Goal: Complete application form

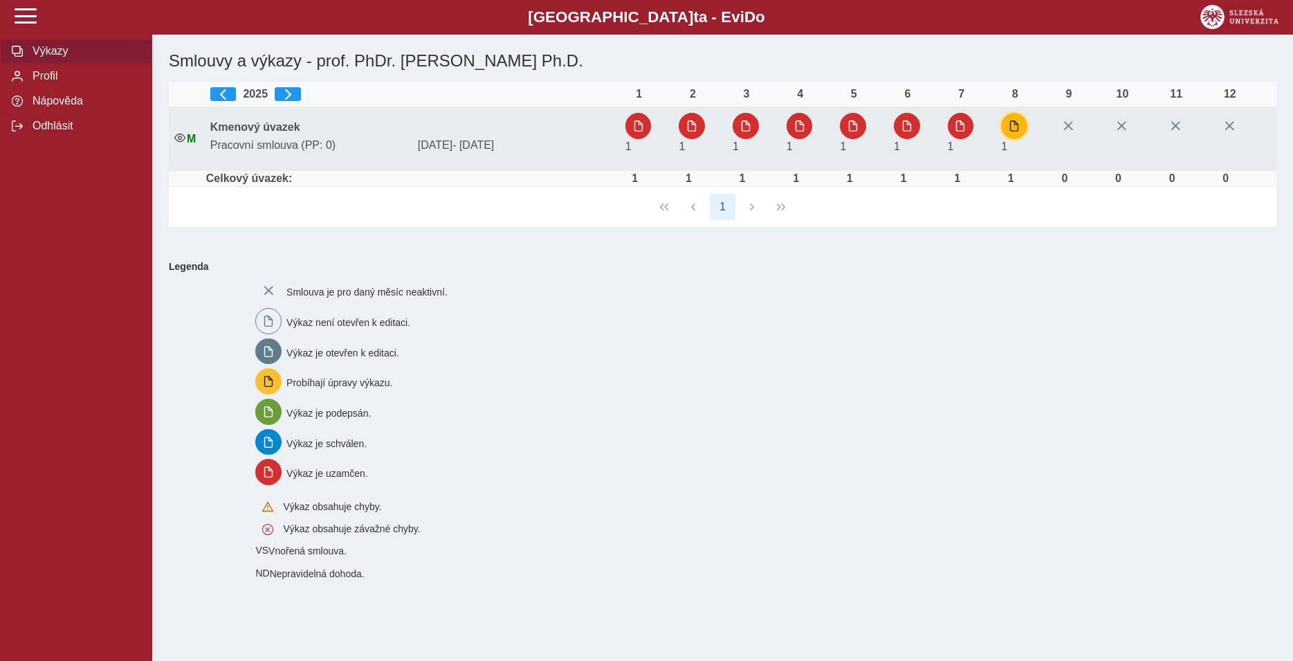
click at [1009, 138] on button "button" at bounding box center [1014, 126] width 26 height 26
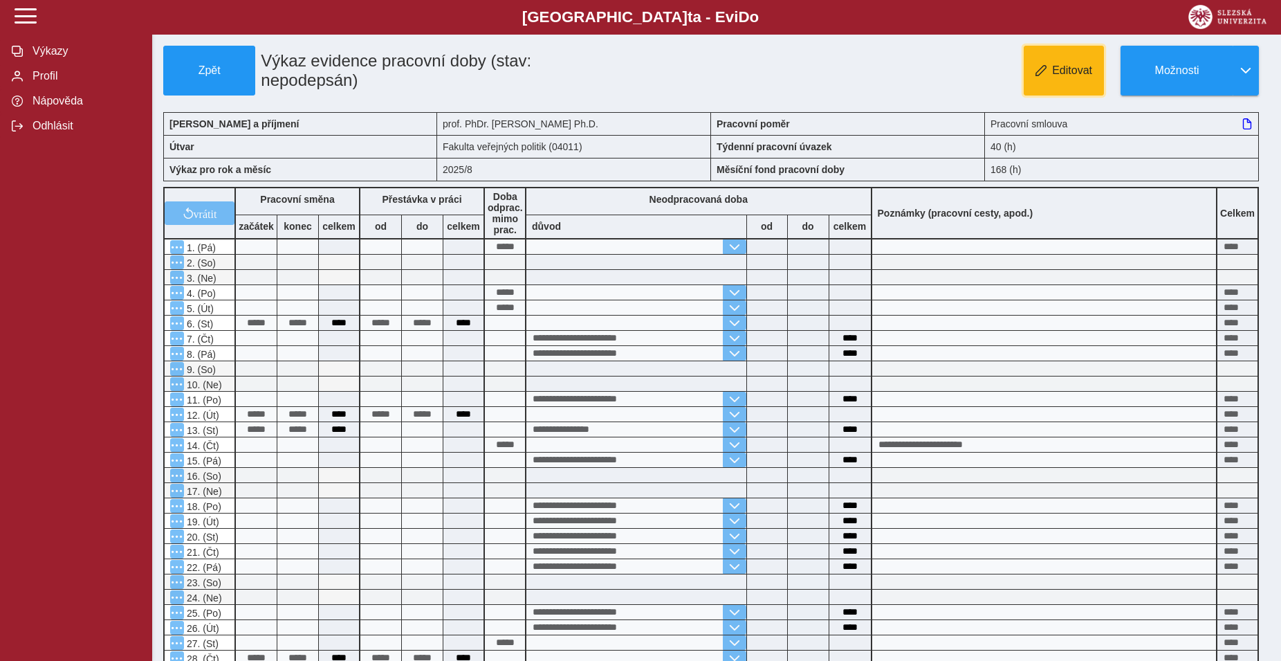
click at [1085, 93] on button "Editovat" at bounding box center [1064, 71] width 80 height 50
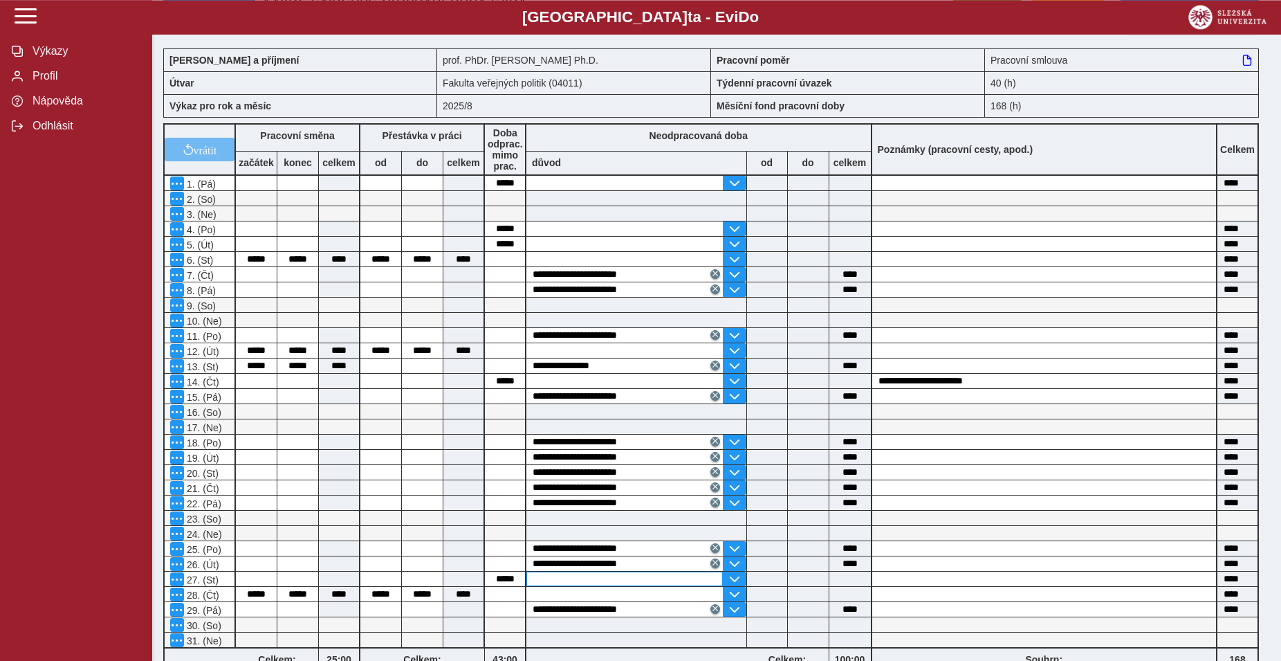
scroll to position [282, 0]
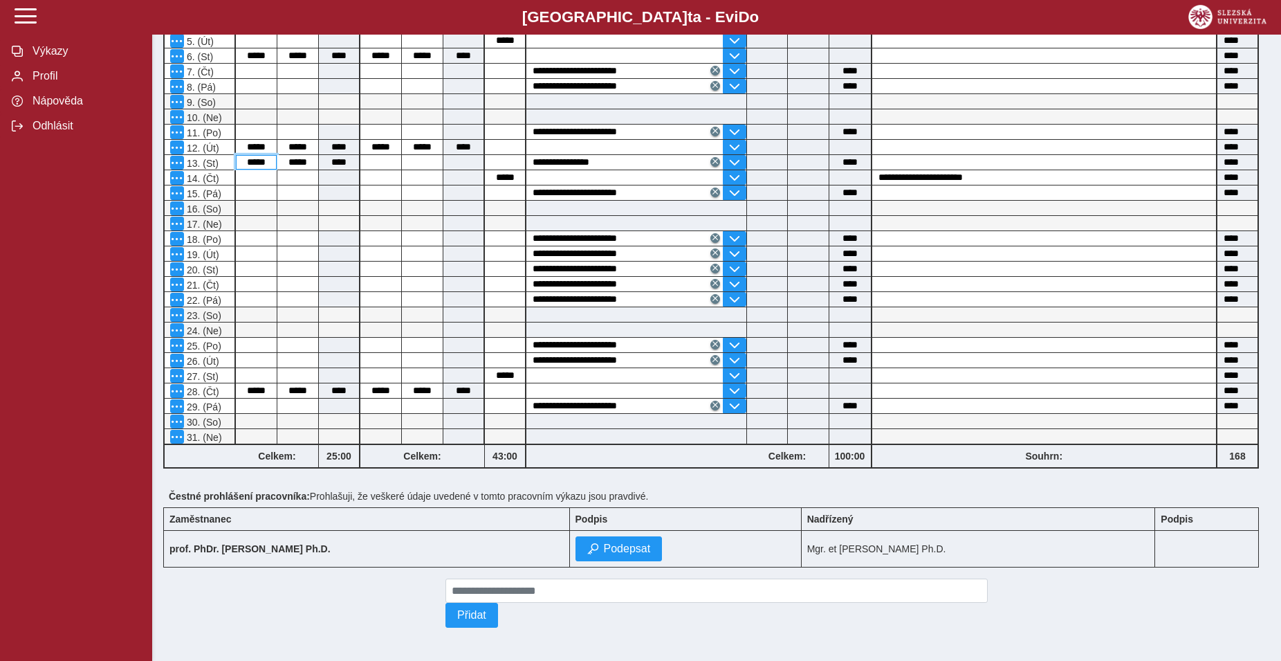
click at [277, 169] on input "*****" at bounding box center [256, 162] width 41 height 15
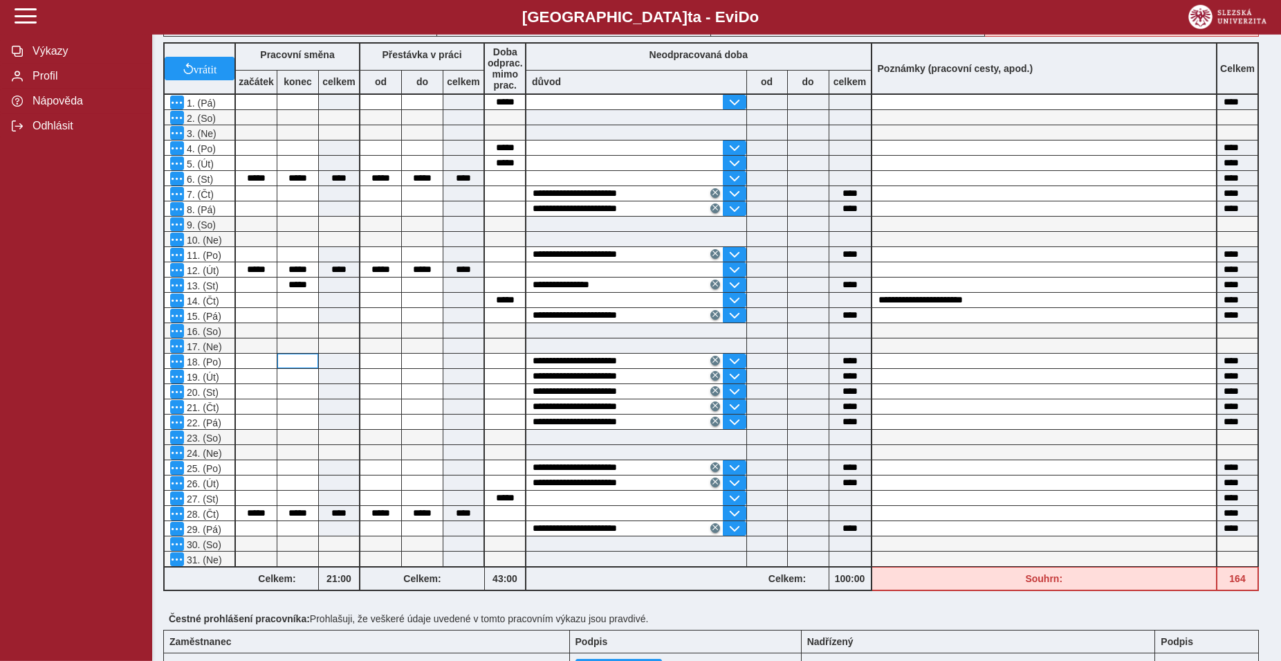
scroll to position [212, 0]
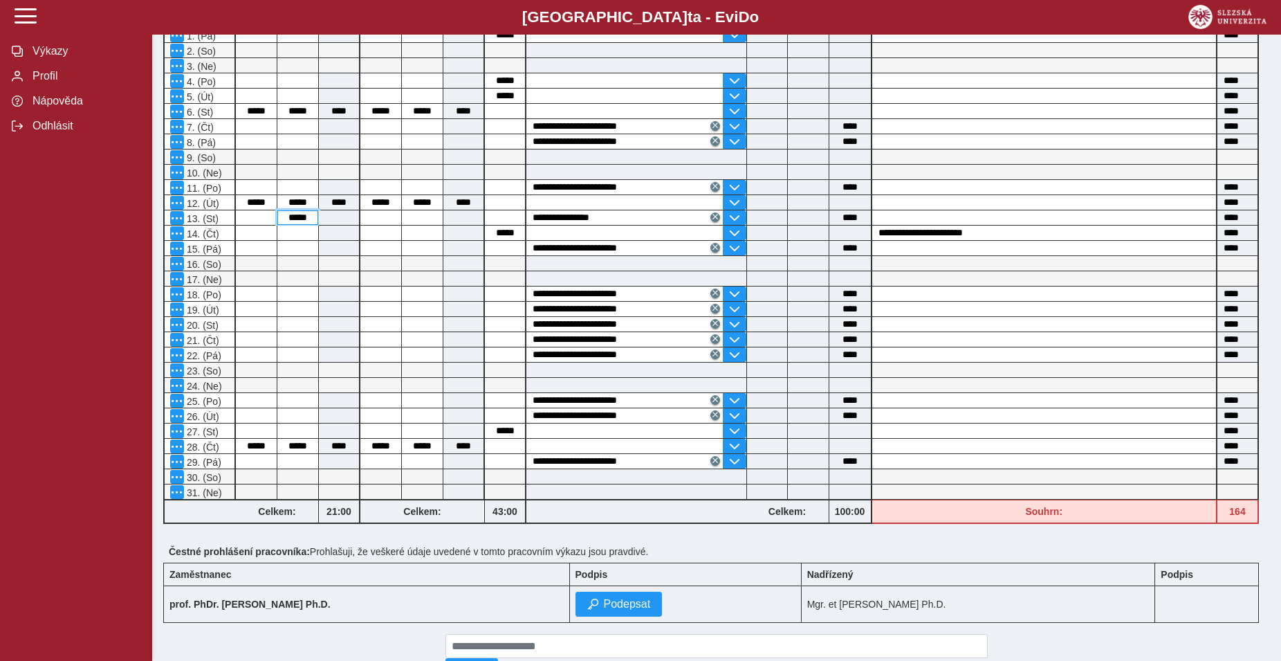
drag, startPoint x: 284, startPoint y: 244, endPoint x: 314, endPoint y: 244, distance: 29.8
click at [314, 225] on input "*****" at bounding box center [297, 217] width 41 height 15
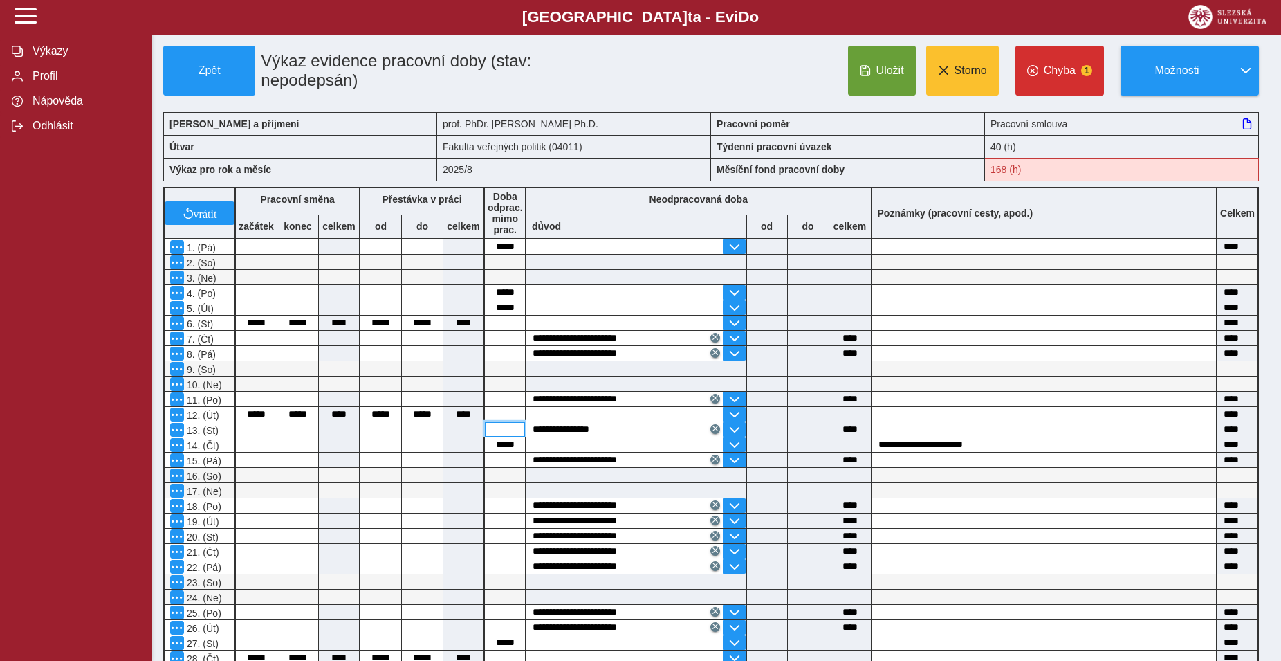
click at [505, 437] on input at bounding box center [505, 429] width 40 height 15
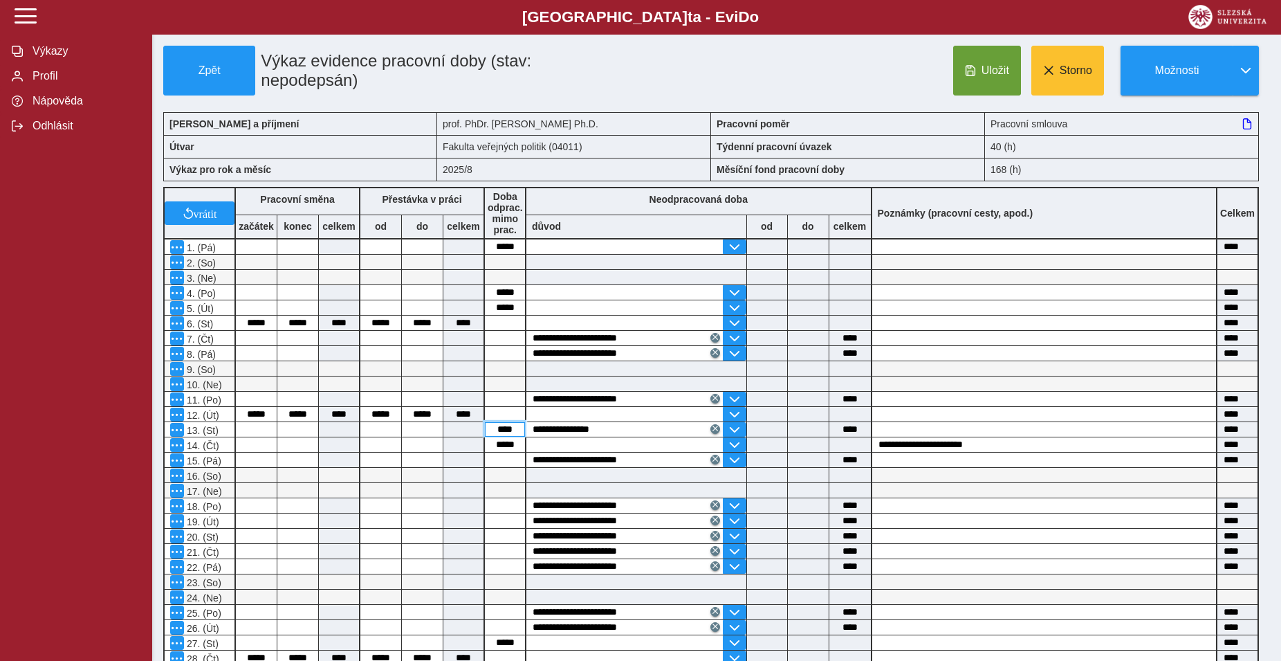
type input "*****"
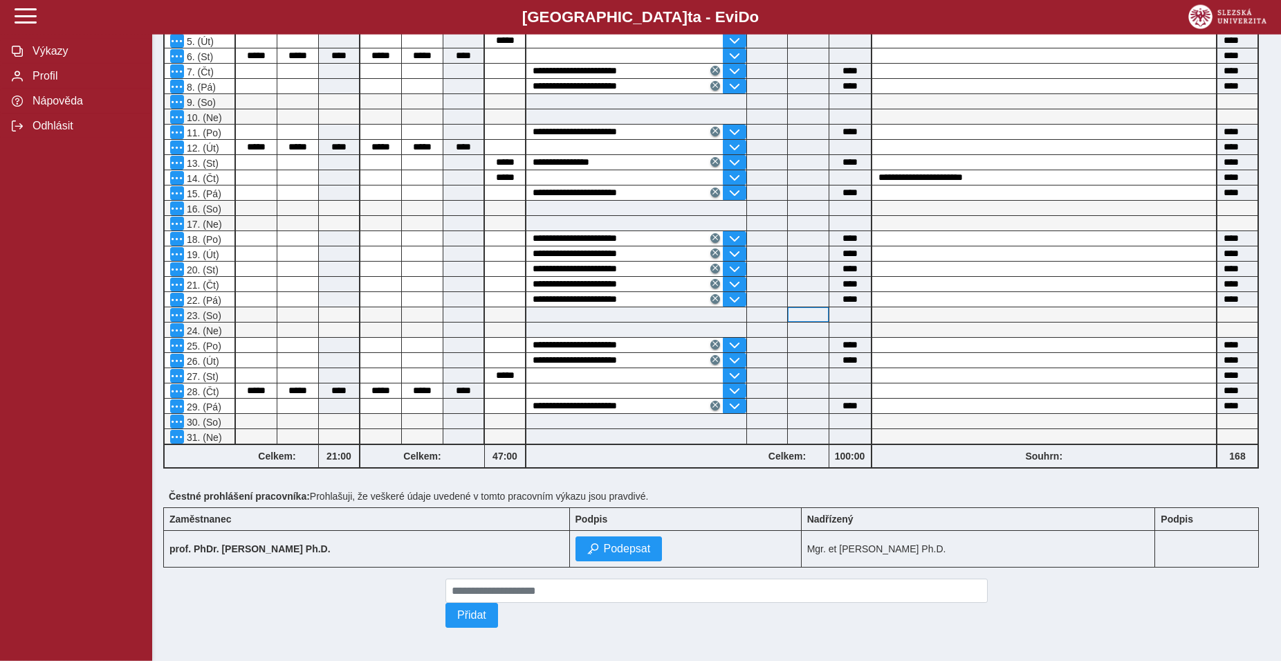
scroll to position [302, 0]
click at [604, 544] on span "Podepsat" at bounding box center [627, 548] width 47 height 12
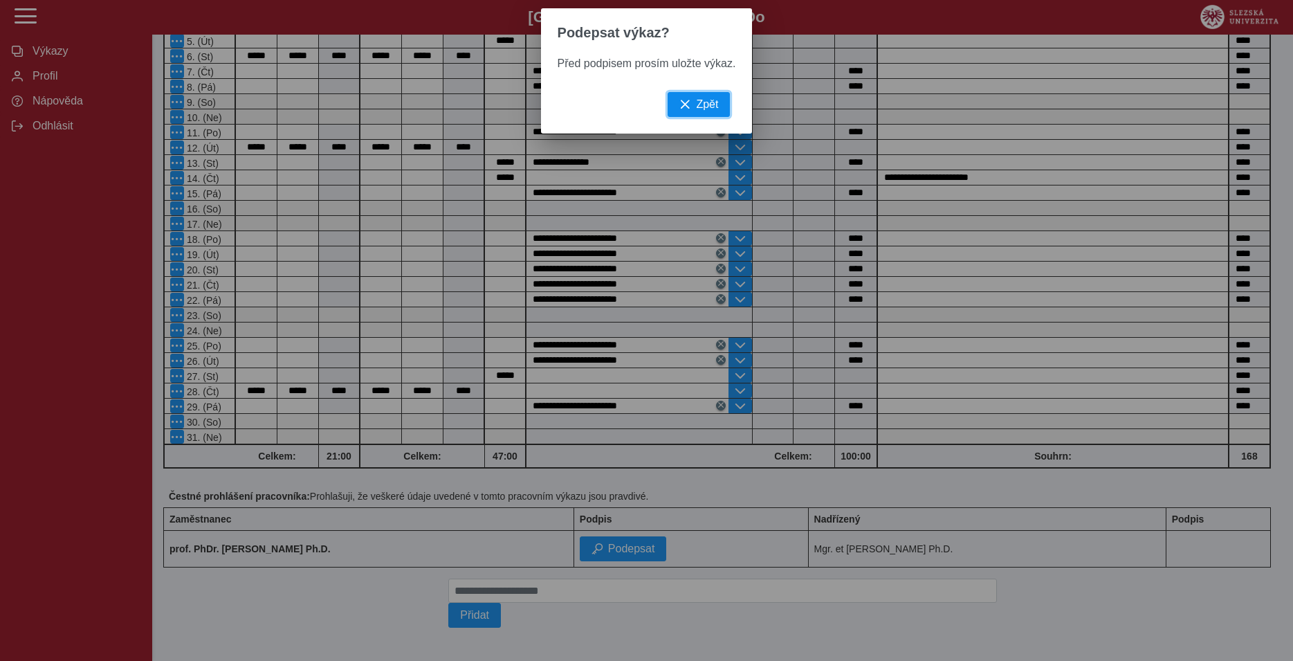
click at [704, 111] on span "Zpět" at bounding box center [707, 104] width 22 height 12
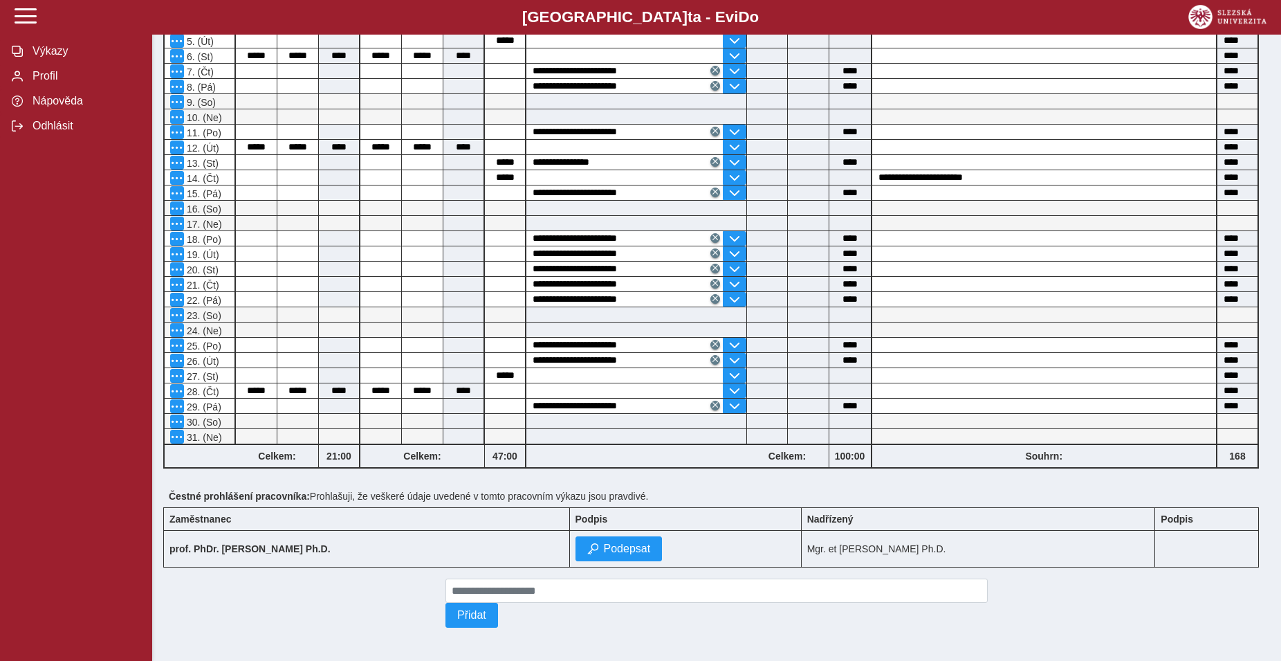
scroll to position [0, 0]
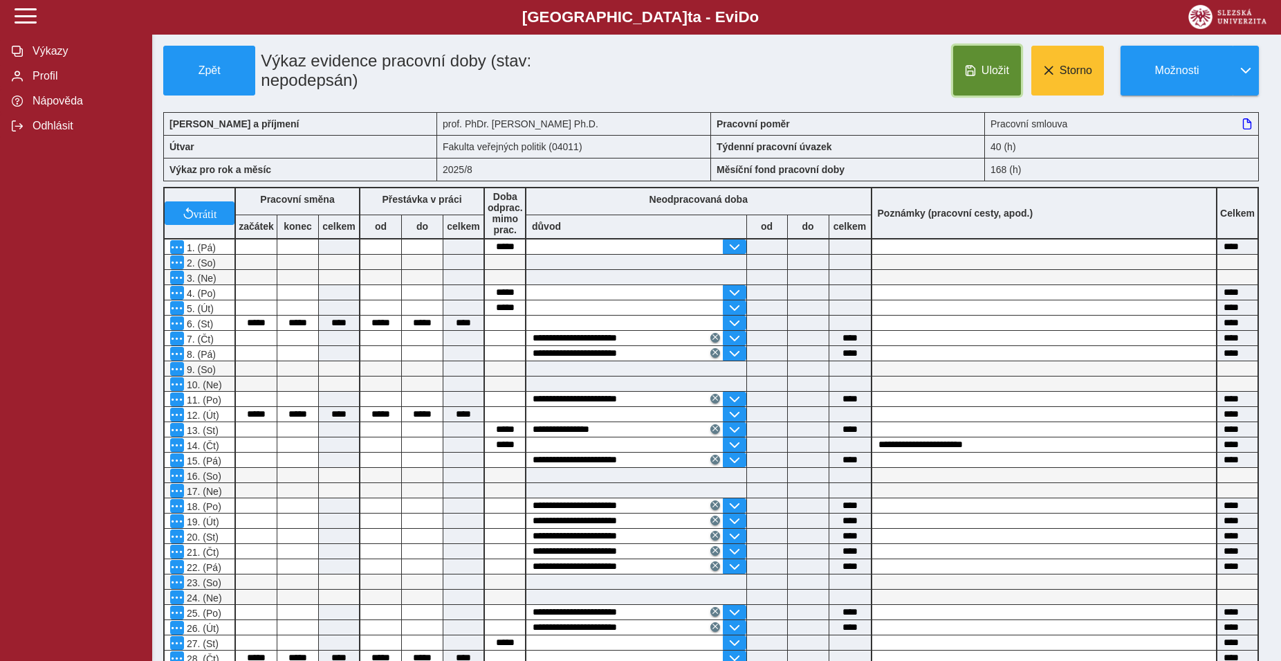
click at [982, 77] on span "Uložit" at bounding box center [996, 70] width 28 height 12
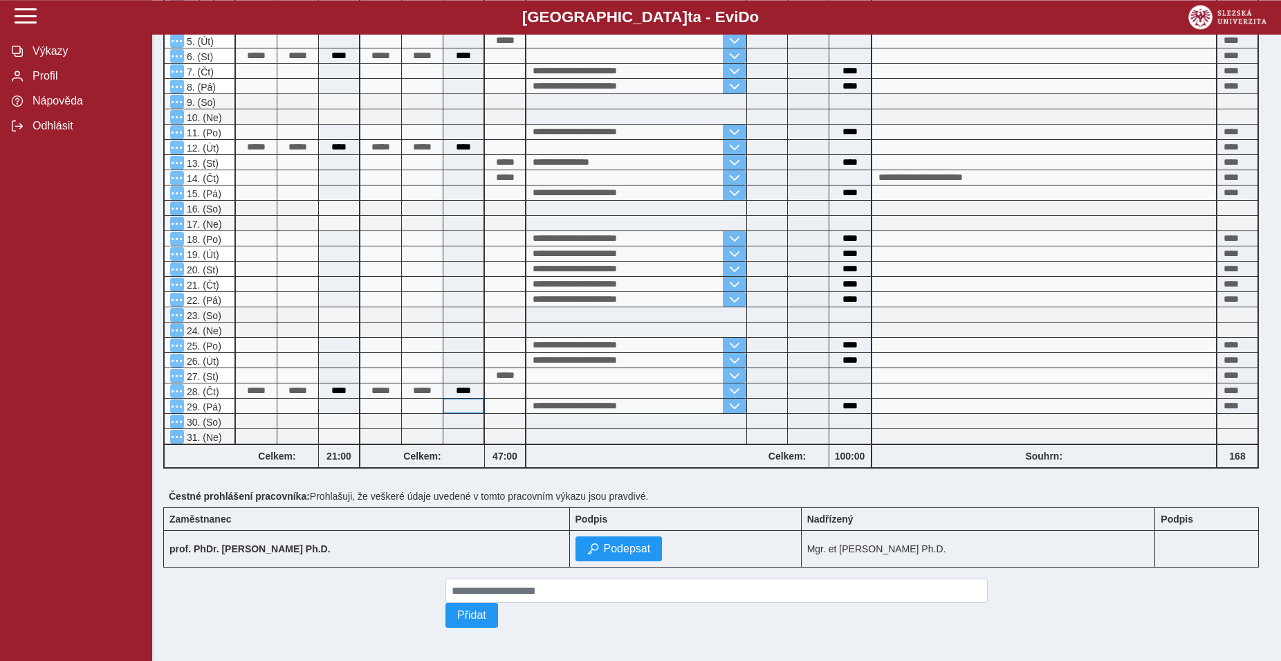
scroll to position [302, 0]
click at [604, 544] on span "Podepsat" at bounding box center [627, 548] width 47 height 12
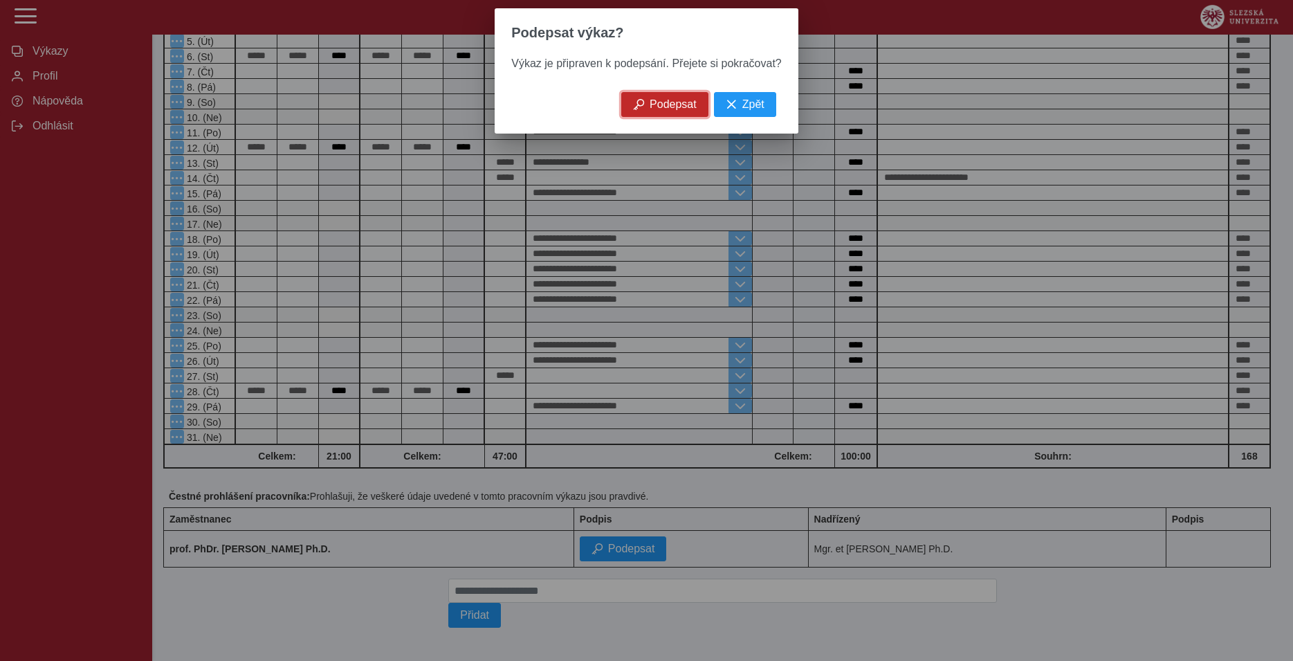
click at [669, 111] on span "Podepsat" at bounding box center [673, 104] width 47 height 12
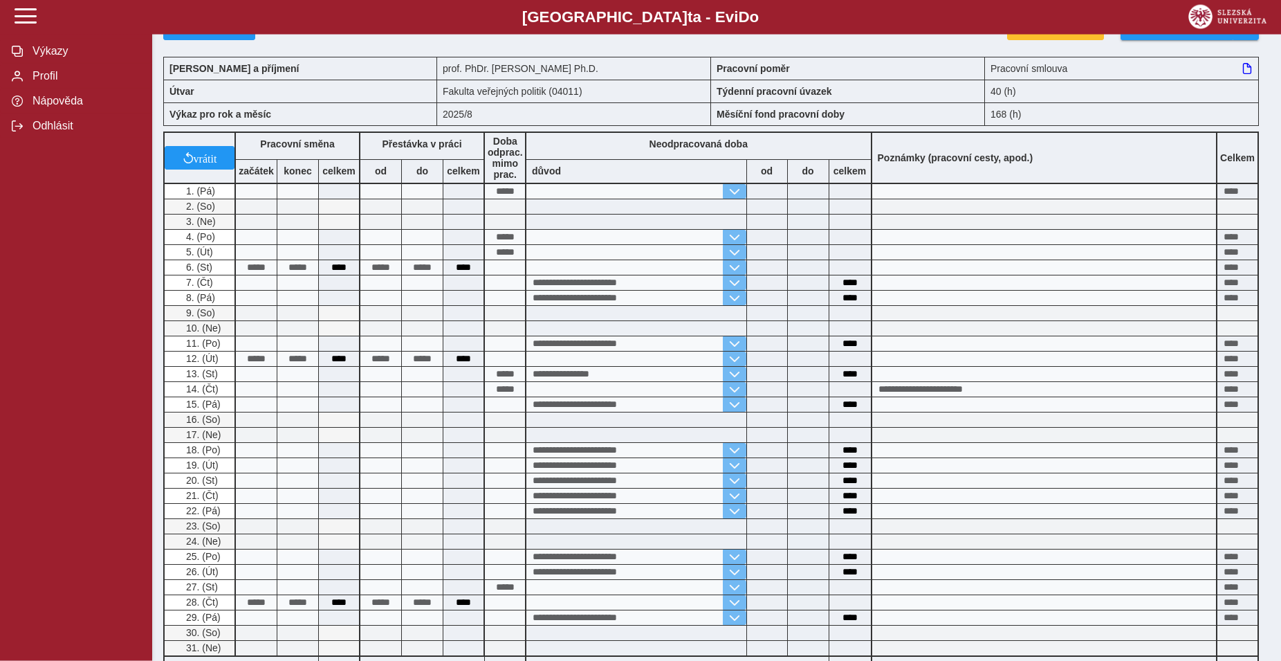
scroll to position [0, 0]
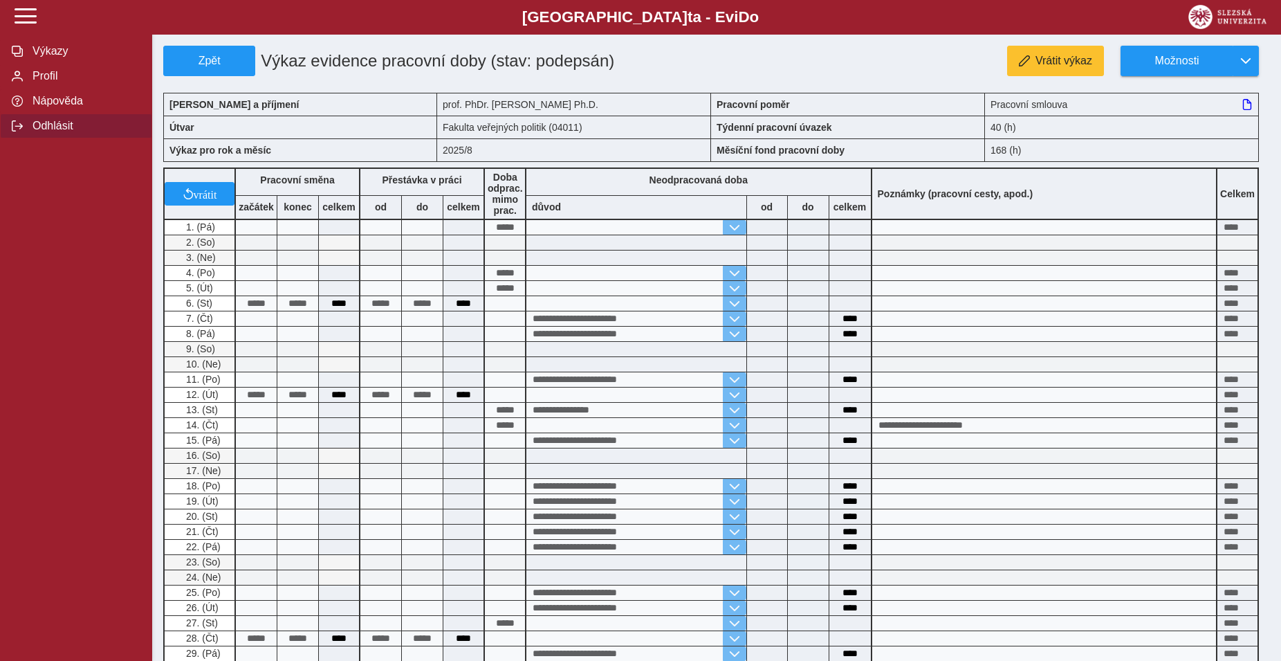
click at [69, 132] on span "Odhlásit" at bounding box center [84, 126] width 112 height 12
